Goal: Feedback & Contribution: Leave review/rating

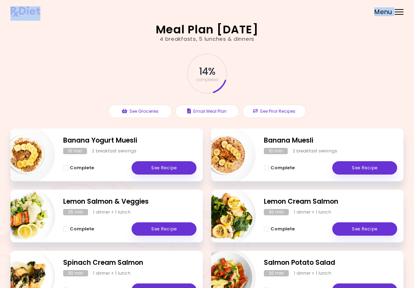
scroll to position [1, 0]
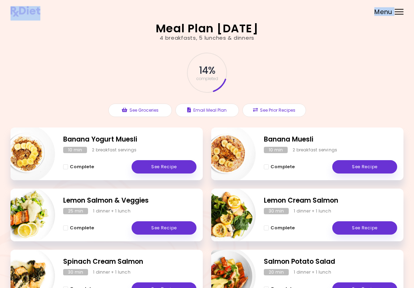
click at [165, 169] on link "See Recipe" at bounding box center [164, 167] width 65 height 13
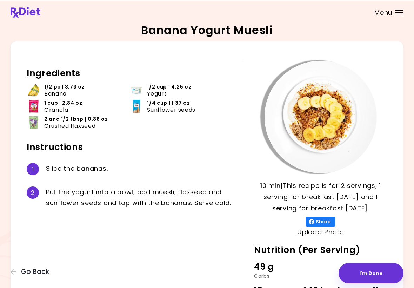
scroll to position [4, 0]
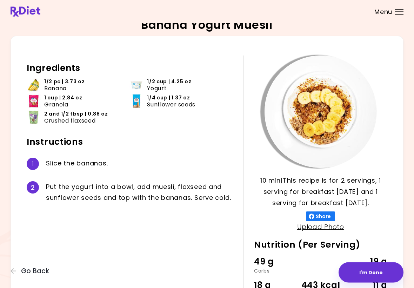
click at [288, 273] on button "I'm Done" at bounding box center [371, 272] width 65 height 20
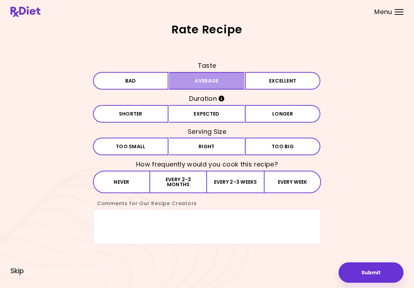
click at [210, 84] on button "Average" at bounding box center [207, 81] width 76 height 18
click at [212, 116] on button "Expected" at bounding box center [207, 114] width 76 height 18
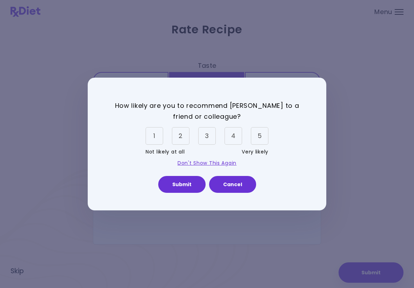
click at [211, 135] on div "3" at bounding box center [207, 136] width 18 height 18
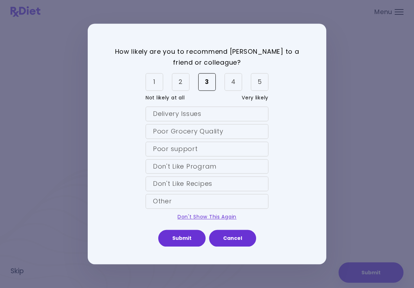
click at [237, 201] on div "Other" at bounding box center [207, 201] width 123 height 15
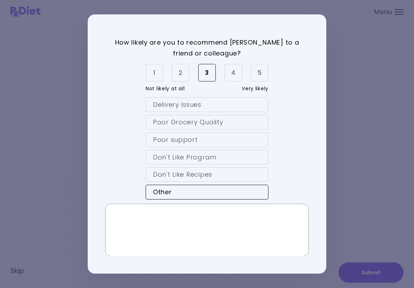
click at [140, 220] on textarea at bounding box center [207, 230] width 204 height 53
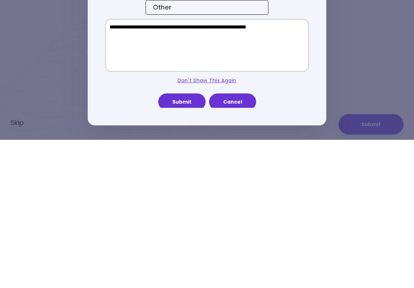
scroll to position [36, 0]
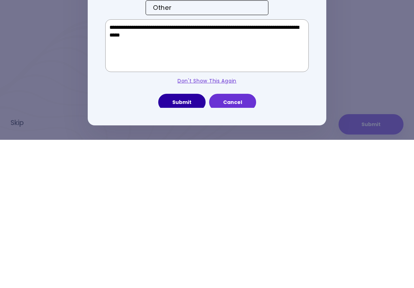
type textarea "**********"
click at [184, 242] on button "Submit" at bounding box center [181, 250] width 47 height 17
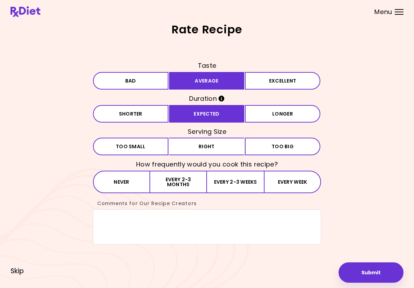
click at [209, 144] on button "Right" at bounding box center [207, 147] width 76 height 18
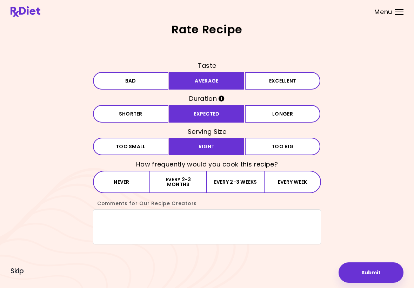
click at [288, 184] on button "Every week" at bounding box center [292, 182] width 57 height 22
click at [288, 271] on button "Submit" at bounding box center [371, 272] width 65 height 20
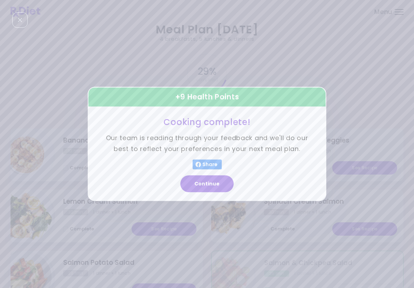
click at [203, 189] on button "Continue" at bounding box center [207, 184] width 53 height 17
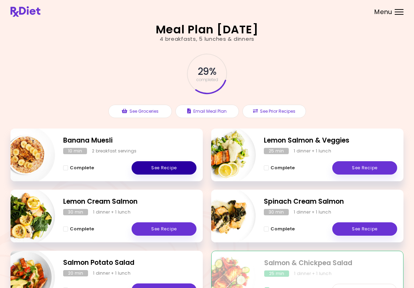
click at [169, 170] on link "See Recipe" at bounding box center [164, 167] width 65 height 13
